Goal: Download file/media

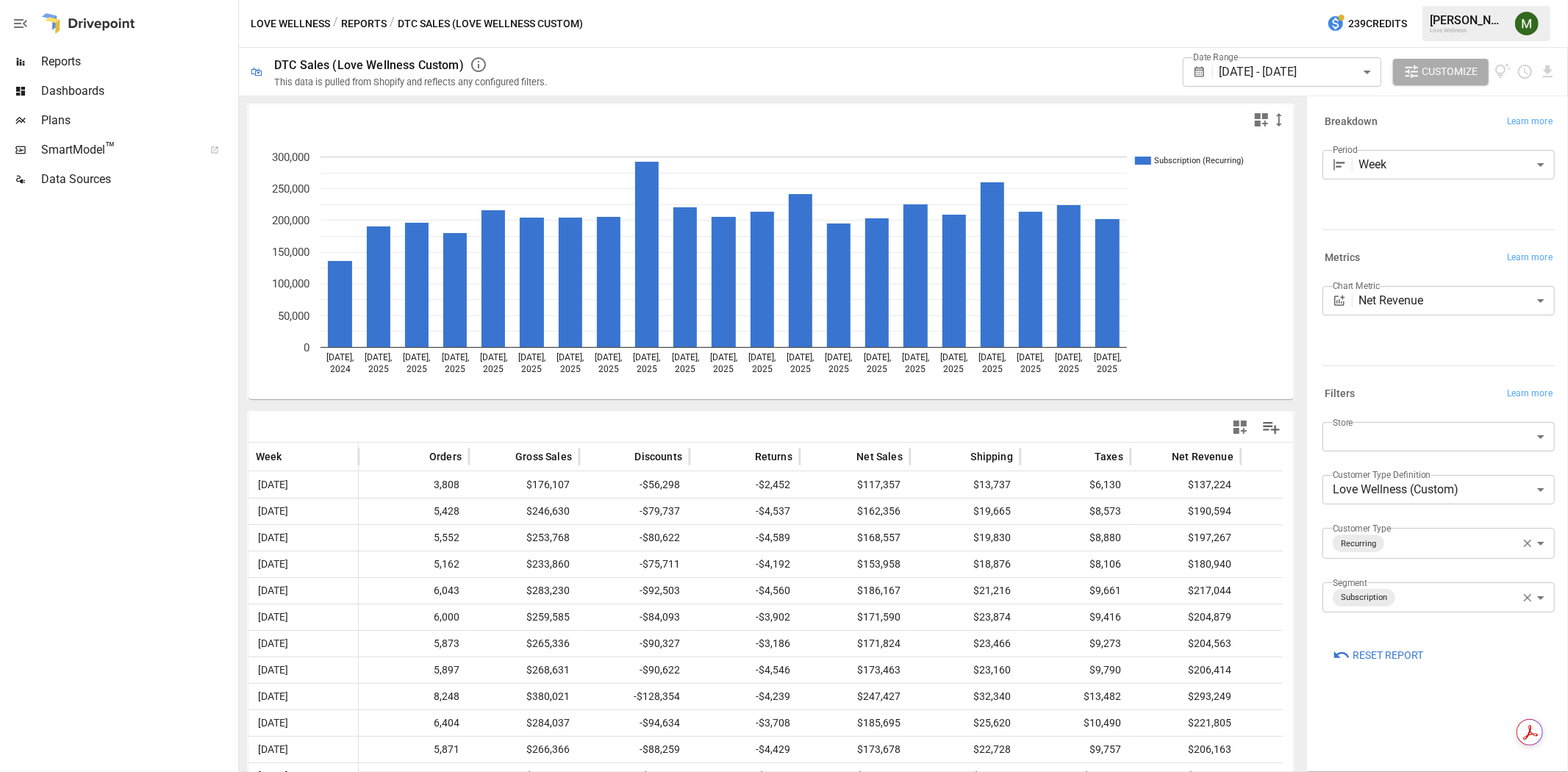
click at [1272, 0] on body "Reports Dashboards Plans SmartModel ™ Data Sources Love Wellness / Reports / DT…" at bounding box center [784, 0] width 1568 height 0
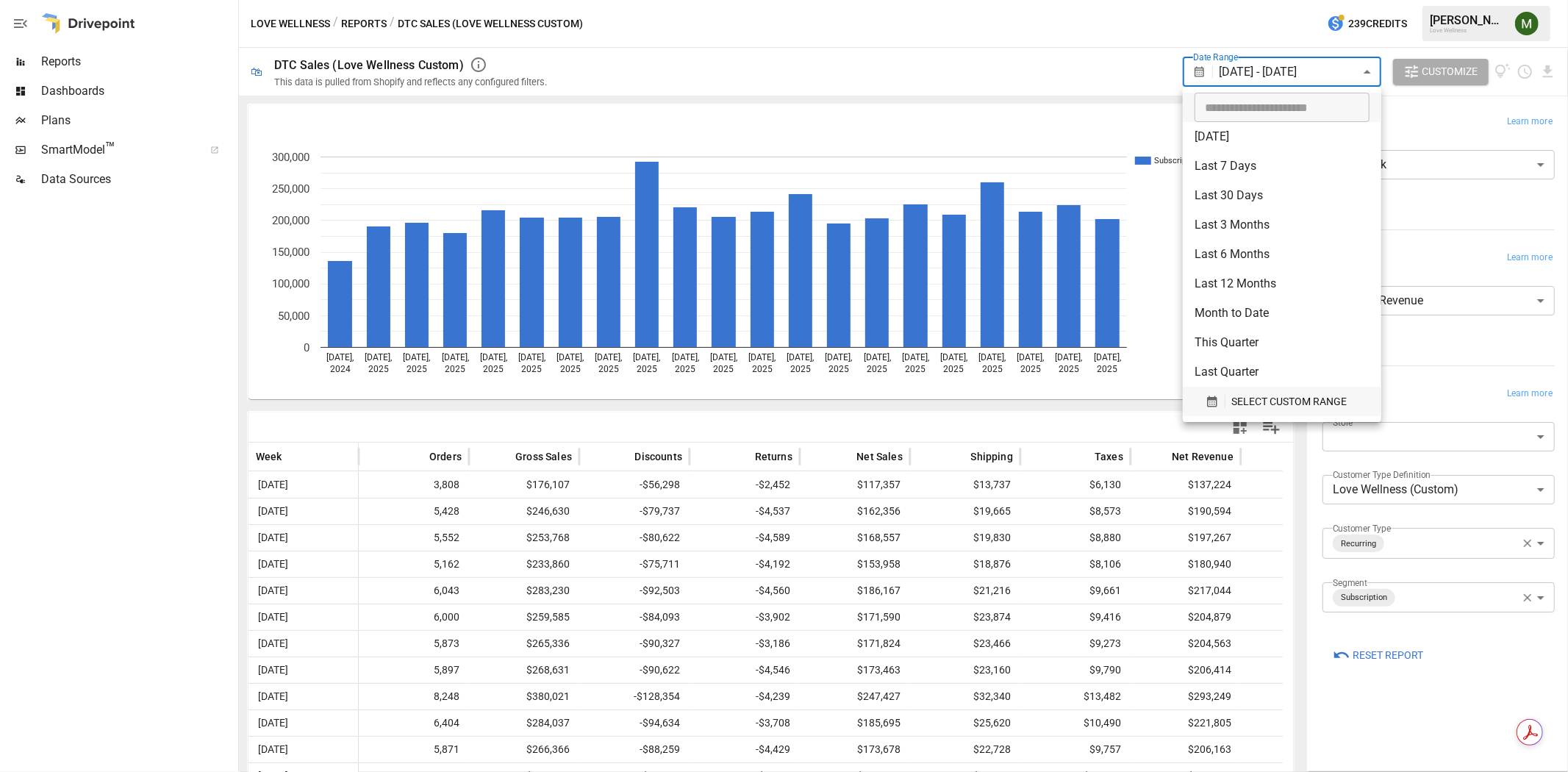
click at [1203, 393] on button "SELECT CUSTOM RANGE" at bounding box center [1282, 401] width 175 height 29
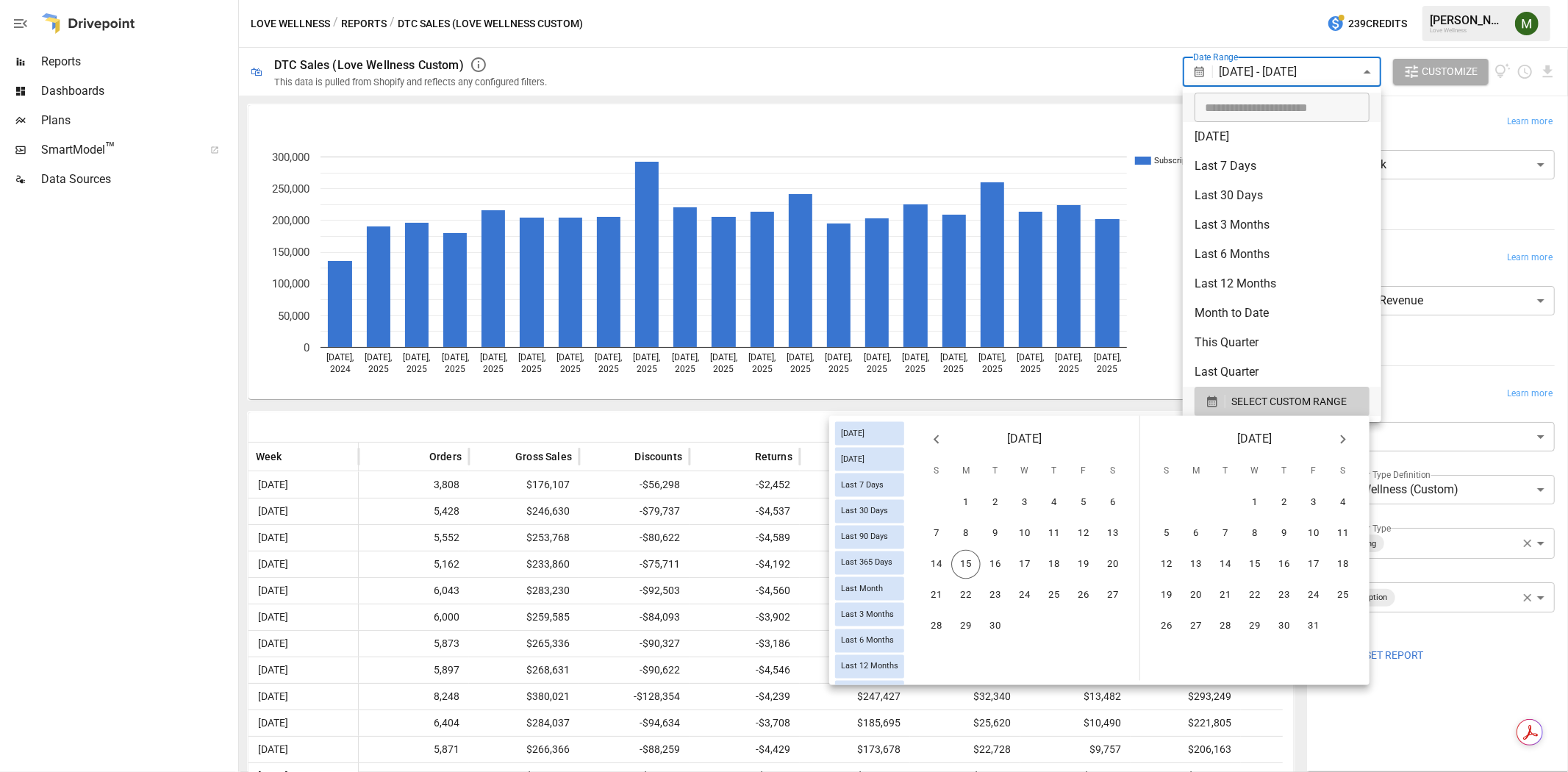
click at [930, 441] on icon "Previous month" at bounding box center [936, 439] width 18 height 18
click at [1174, 533] on button "7" at bounding box center [1167, 533] width 29 height 29
click at [1203, 498] on button "1" at bounding box center [1196, 503] width 29 height 29
click at [935, 652] on button "31" at bounding box center [936, 657] width 29 height 29
click at [1349, 528] on button "13" at bounding box center [1343, 533] width 29 height 29
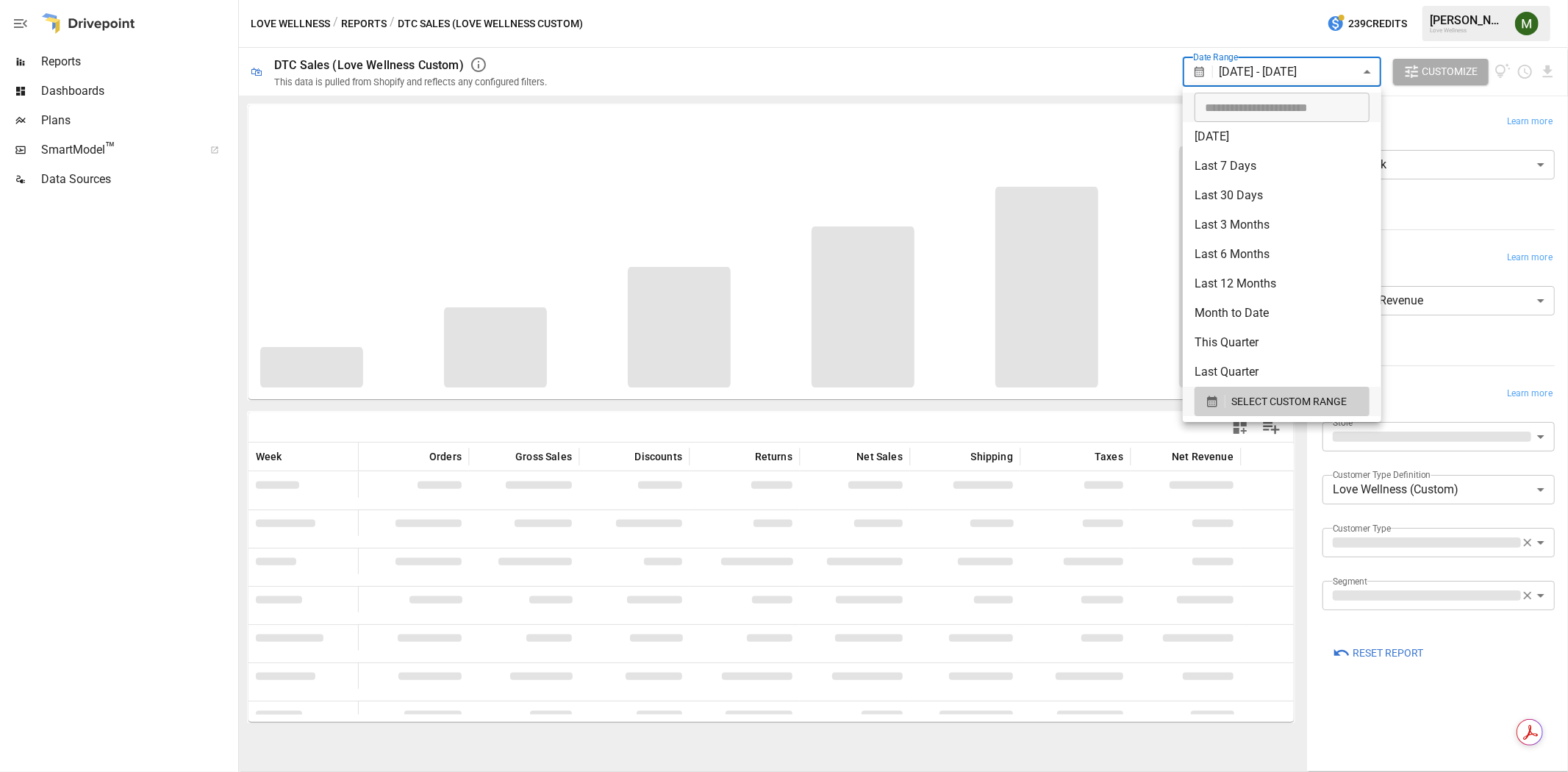
click at [1033, 408] on div at bounding box center [784, 386] width 1568 height 772
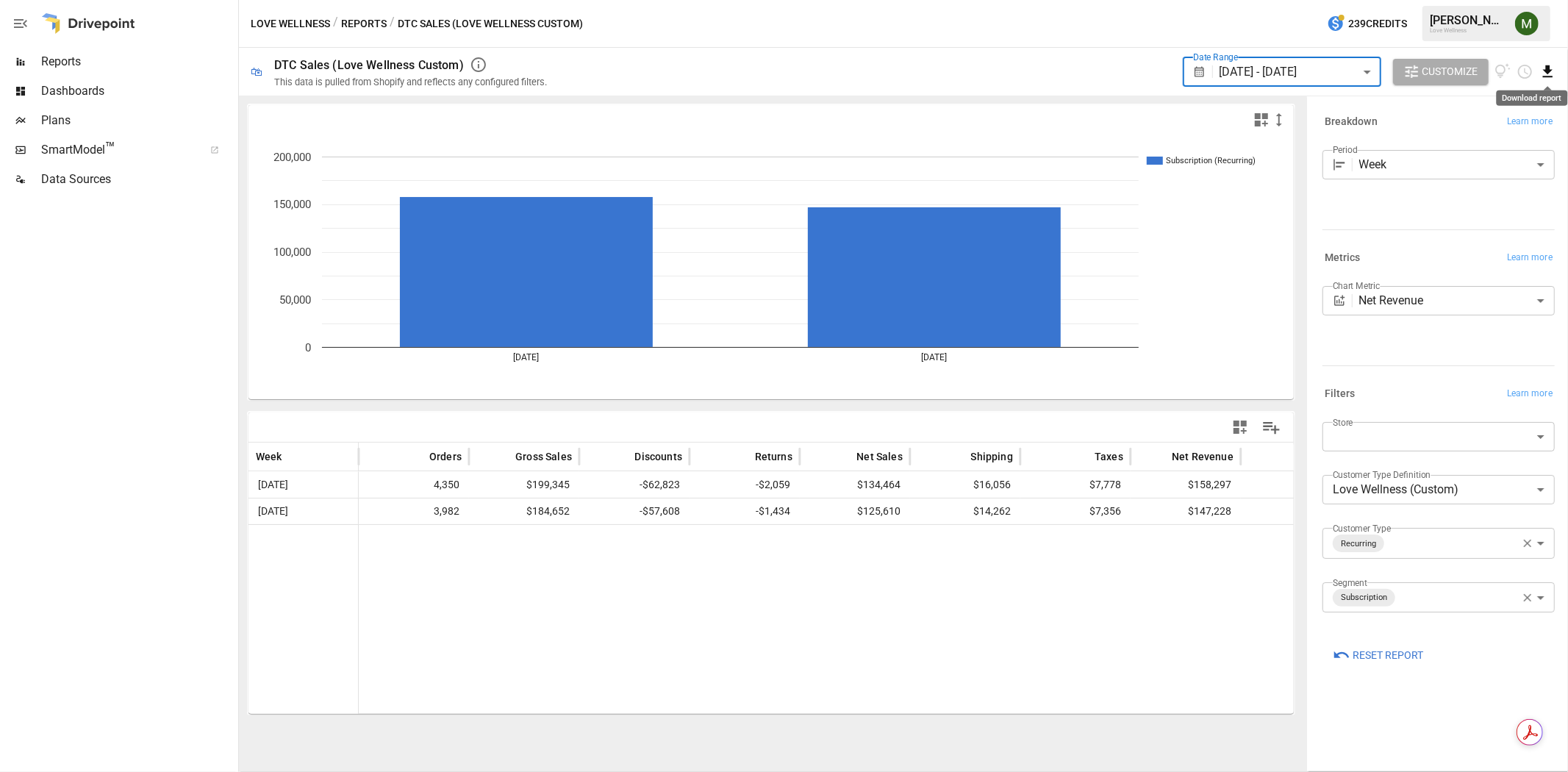
click at [1552, 67] on icon "Download report" at bounding box center [1548, 71] width 17 height 17
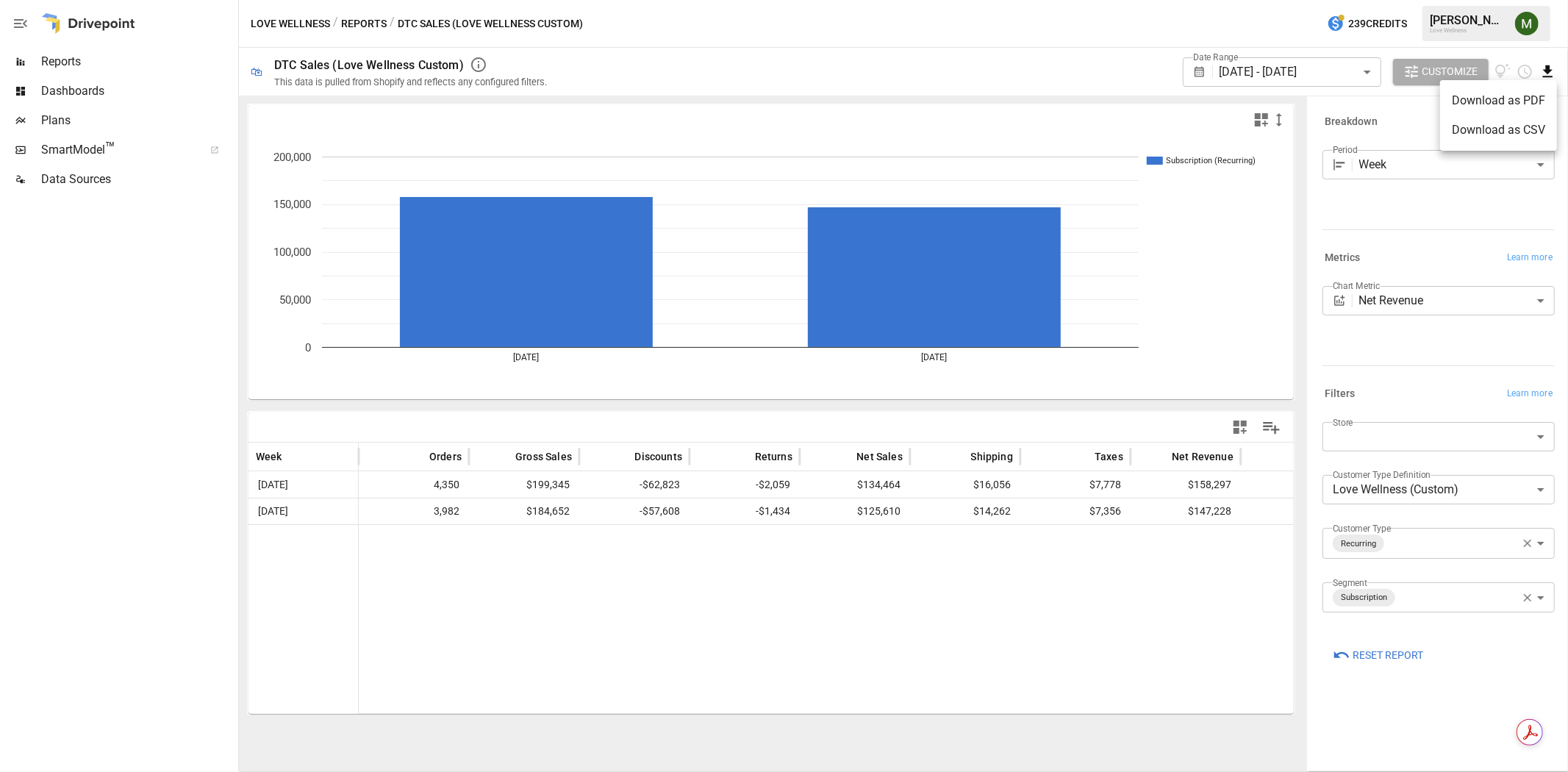
click at [1530, 132] on li "Download as CSV" at bounding box center [1499, 130] width 117 height 29
